Goal: Navigation & Orientation: Find specific page/section

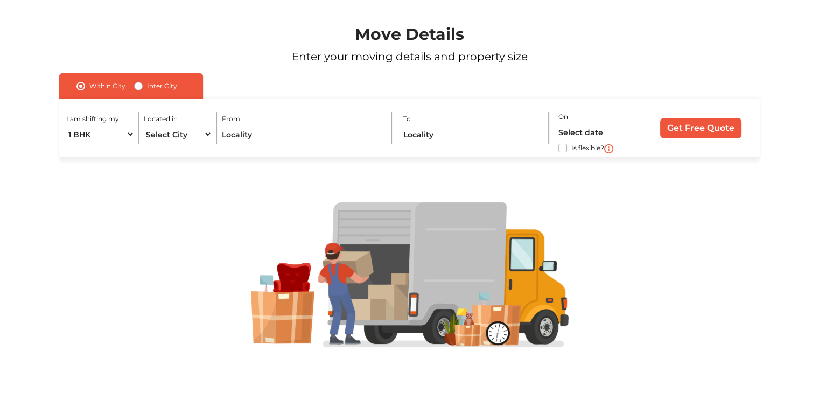
scroll to position [73, 0]
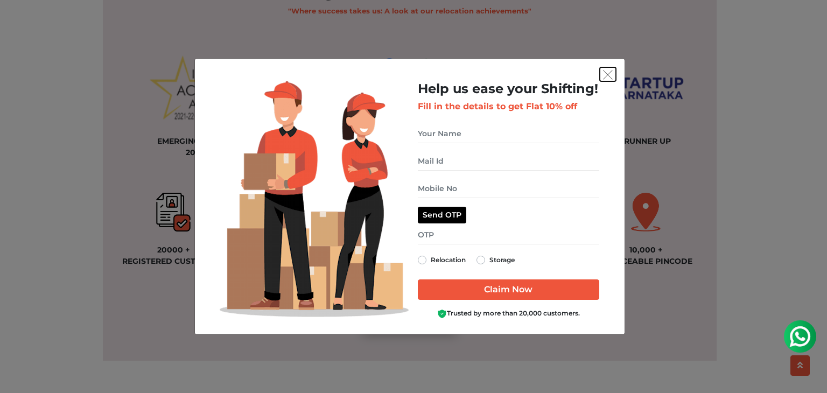
click at [611, 70] on img "get free quote dialog" at bounding box center [608, 75] width 10 height 10
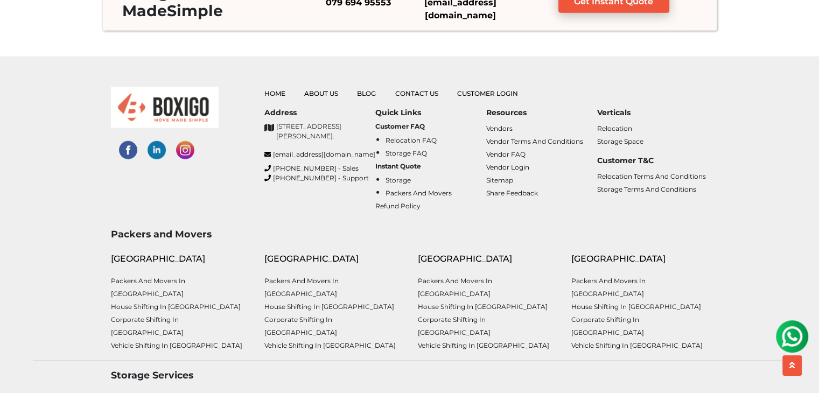
scroll to position [2728, 0]
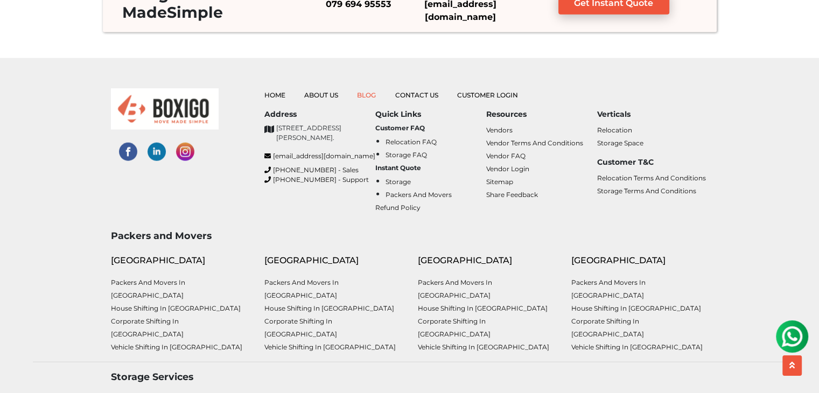
click at [365, 94] on link "Blog" at bounding box center [366, 95] width 19 height 8
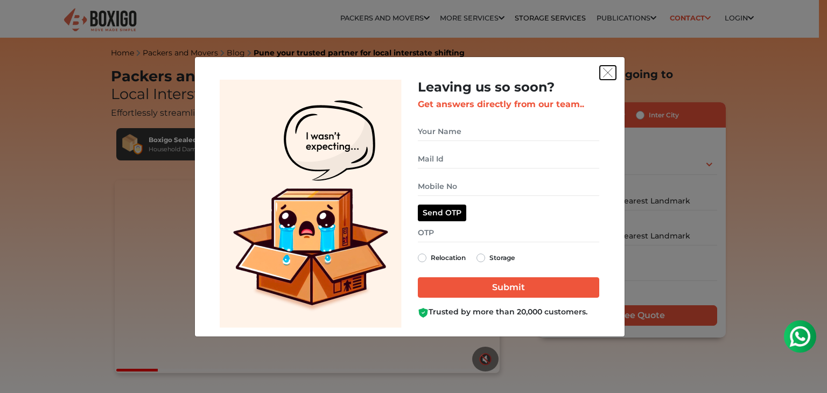
click at [605, 73] on img "get free quote dialog" at bounding box center [608, 73] width 10 height 10
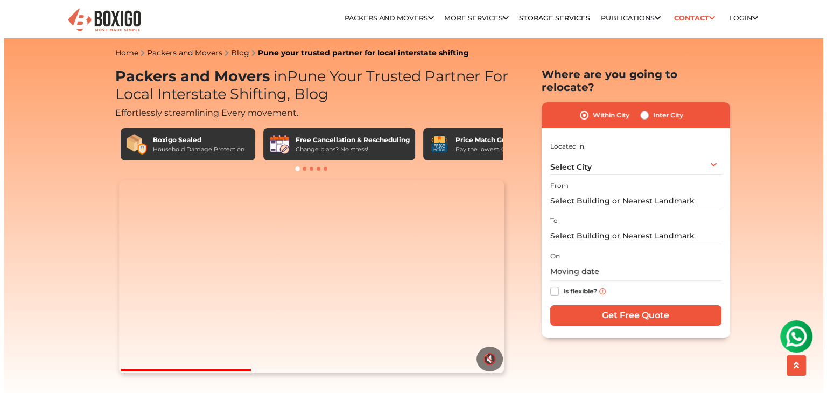
scroll to position [198, 0]
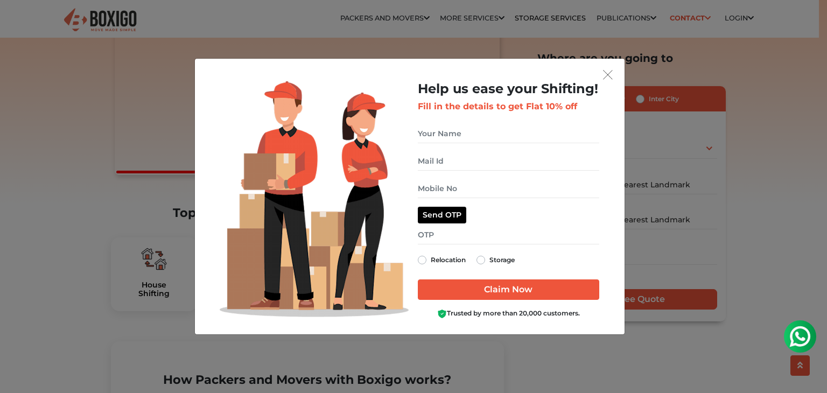
click at [609, 64] on div "Help us ease your Shifting! Fill in the details to get Flat 10% off Relocation …" at bounding box center [409, 196] width 429 height 275
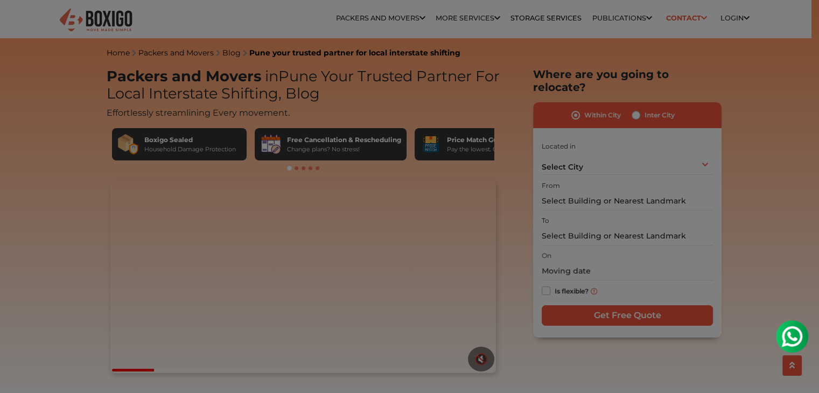
scroll to position [177, 0]
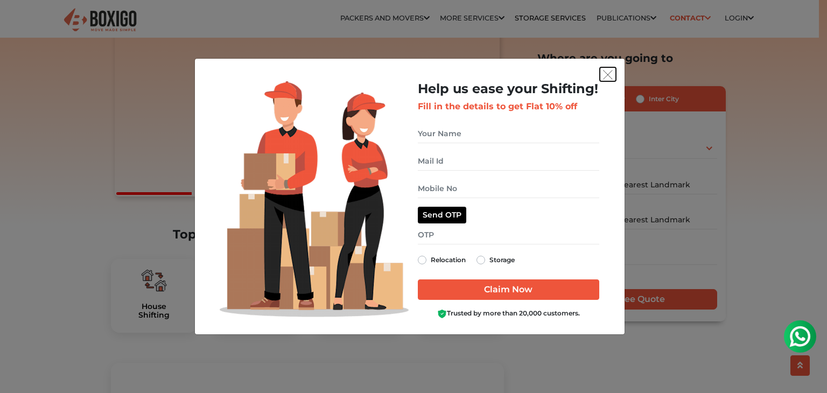
click at [611, 78] on img "get free quote dialog" at bounding box center [608, 75] width 10 height 10
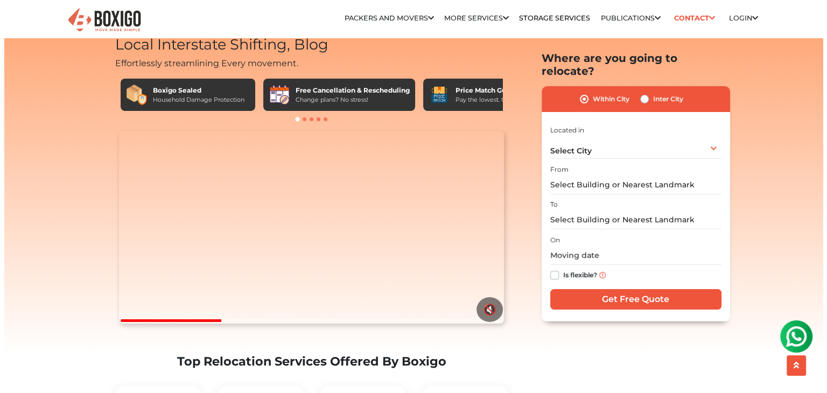
scroll to position [0, 0]
